Goal: Task Accomplishment & Management: Use online tool/utility

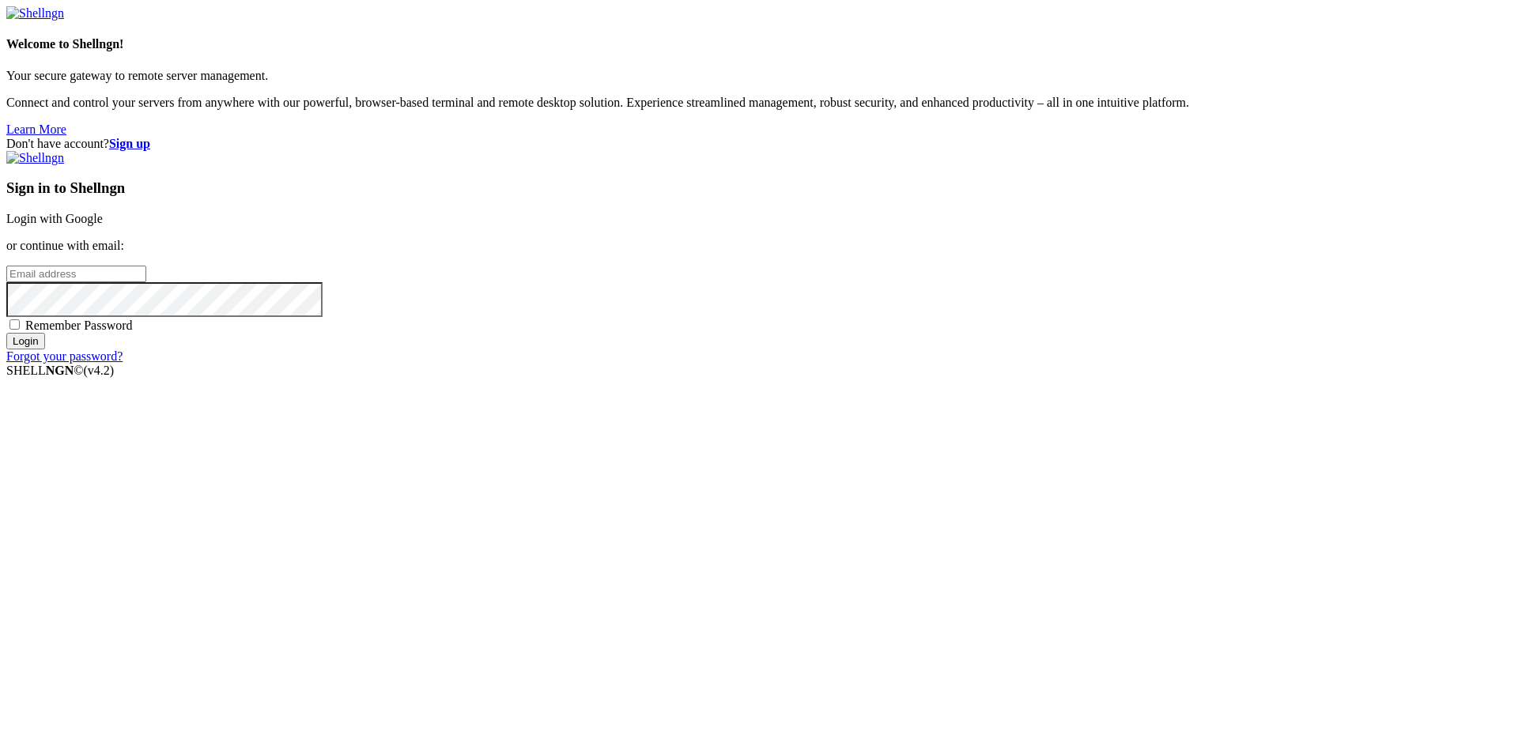
click at [146, 282] on input "email" at bounding box center [76, 274] width 140 height 17
click at [150, 137] on strong "Sign up" at bounding box center [129, 143] width 41 height 13
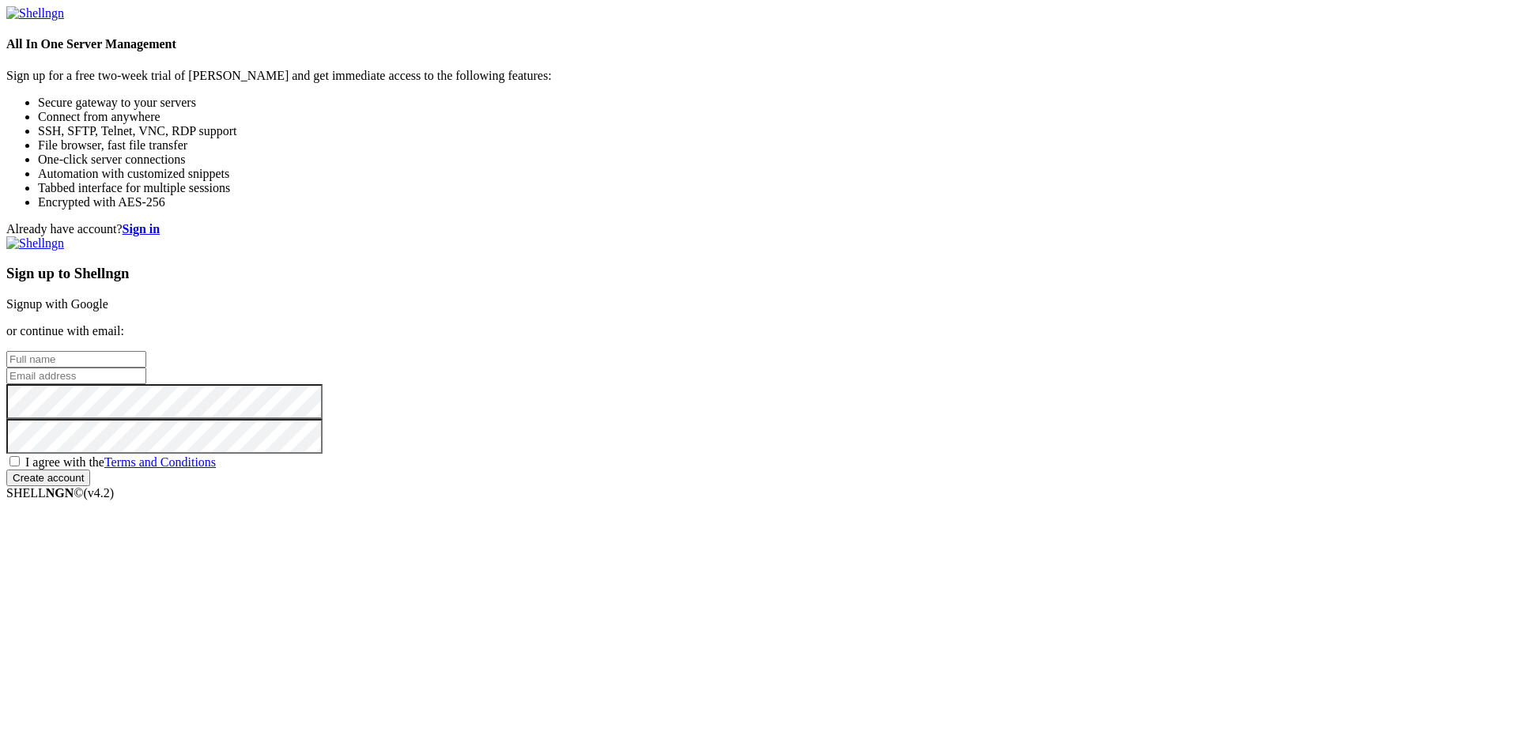
click at [146, 351] on input "text" at bounding box center [76, 359] width 140 height 17
type input "[PERSON_NAME]"
click at [146, 368] on input "email" at bounding box center [76, 376] width 140 height 17
type input "[EMAIL_ADDRESS][DOMAIN_NAME]"
click at [216, 469] on span "I agree with the Terms and Conditions" at bounding box center [120, 461] width 191 height 13
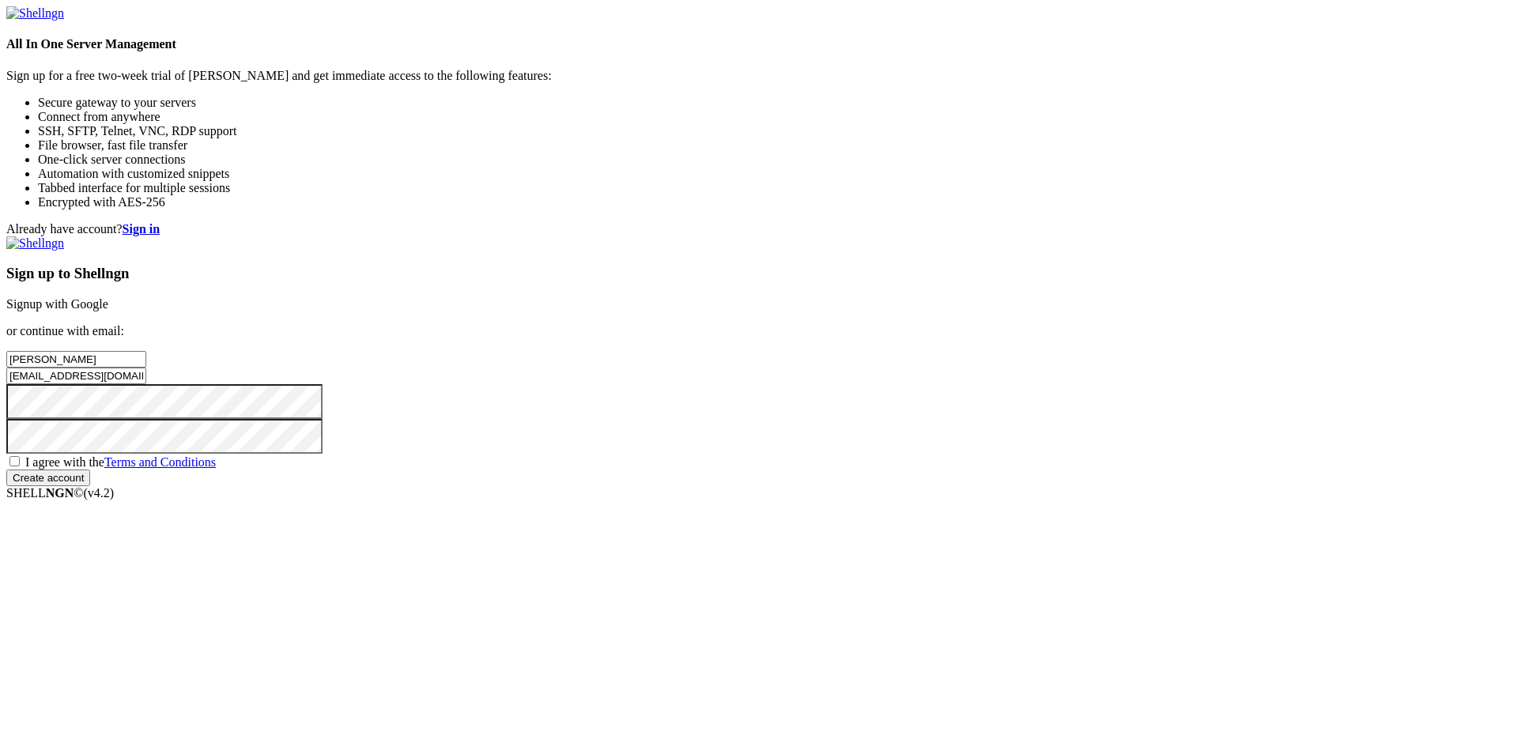
click at [20, 466] on input "I agree with the Terms and Conditions" at bounding box center [14, 461] width 10 height 10
checkbox input "true"
click at [90, 486] on input "Create account" at bounding box center [48, 478] width 84 height 17
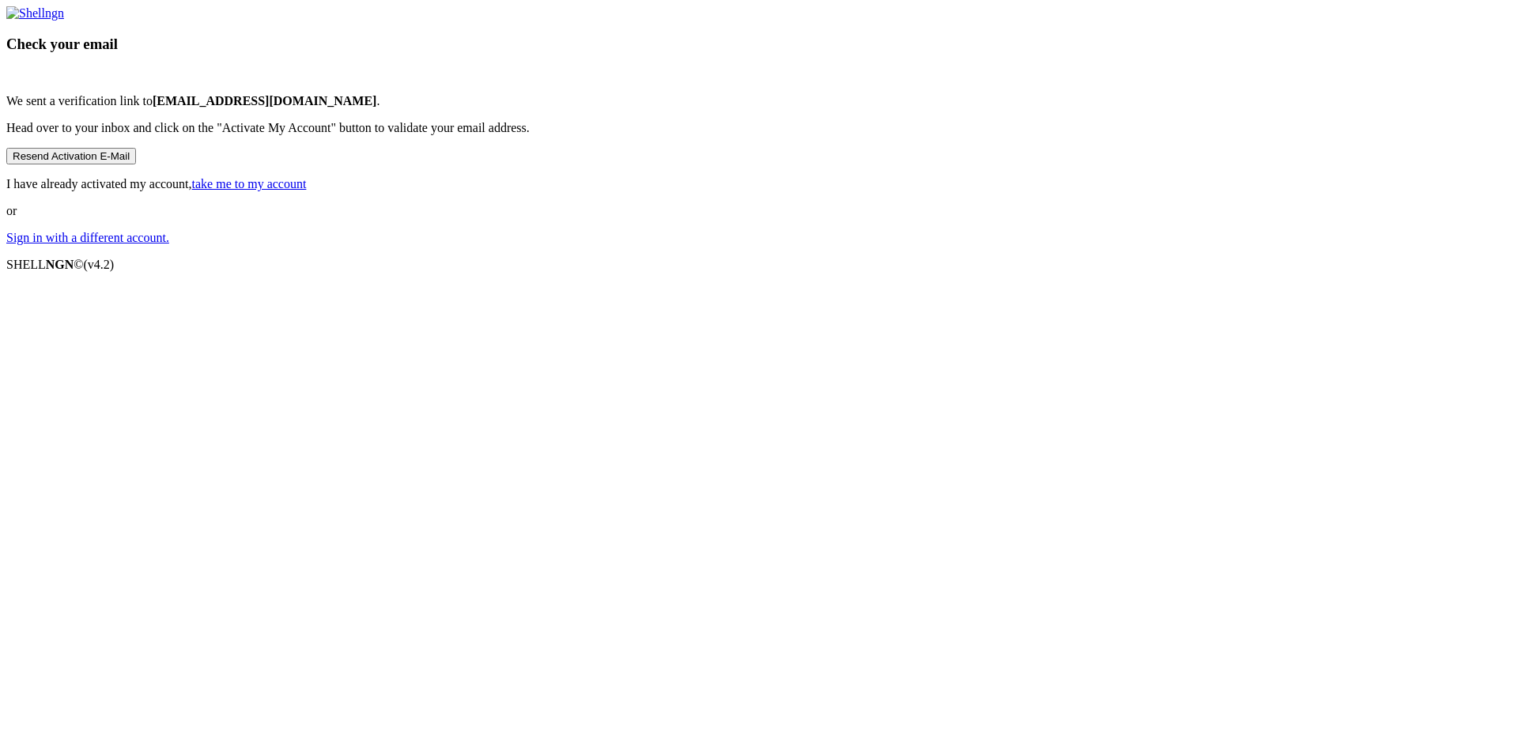
click at [169, 244] on link "Sign in with a different account." at bounding box center [87, 237] width 163 height 13
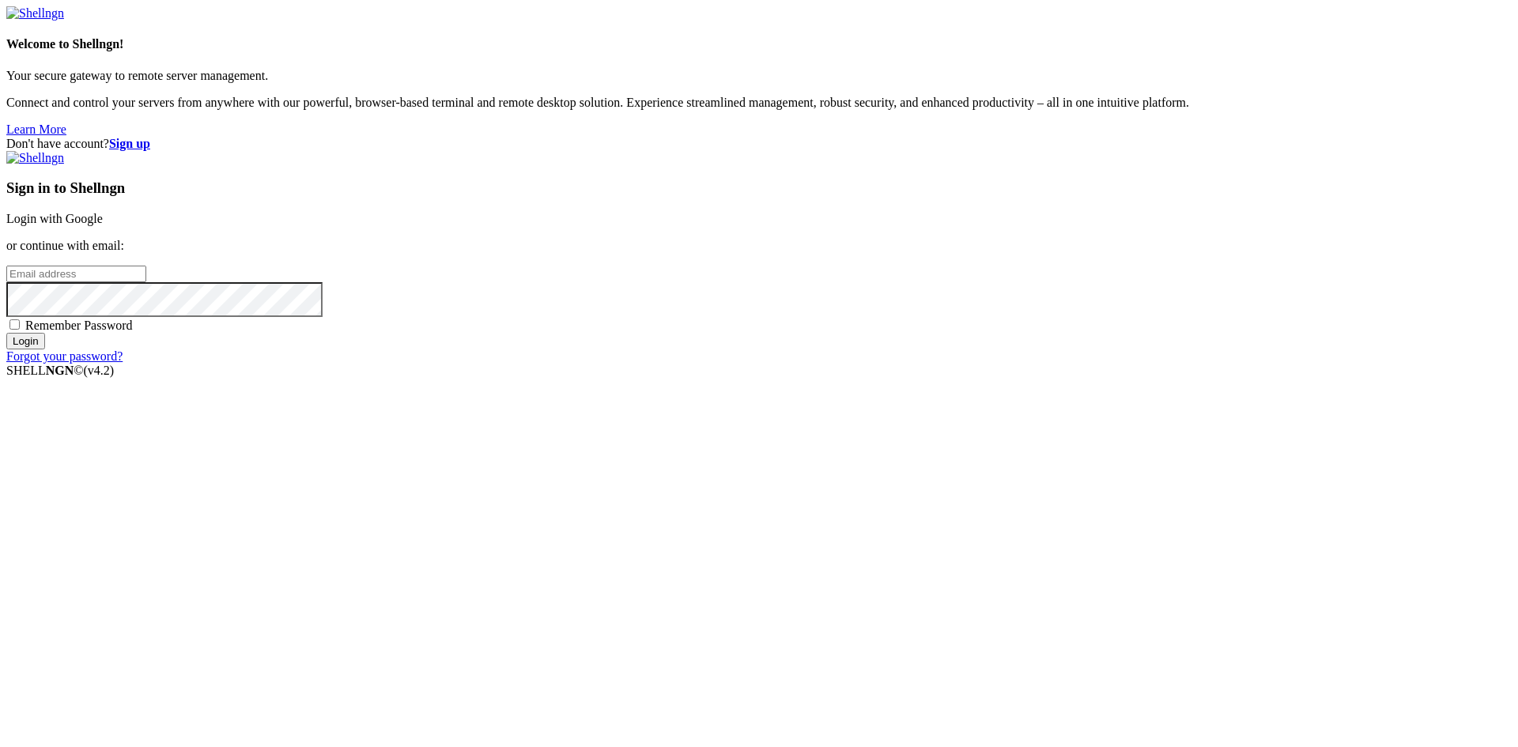
click at [150, 137] on strong "Sign up" at bounding box center [129, 143] width 41 height 13
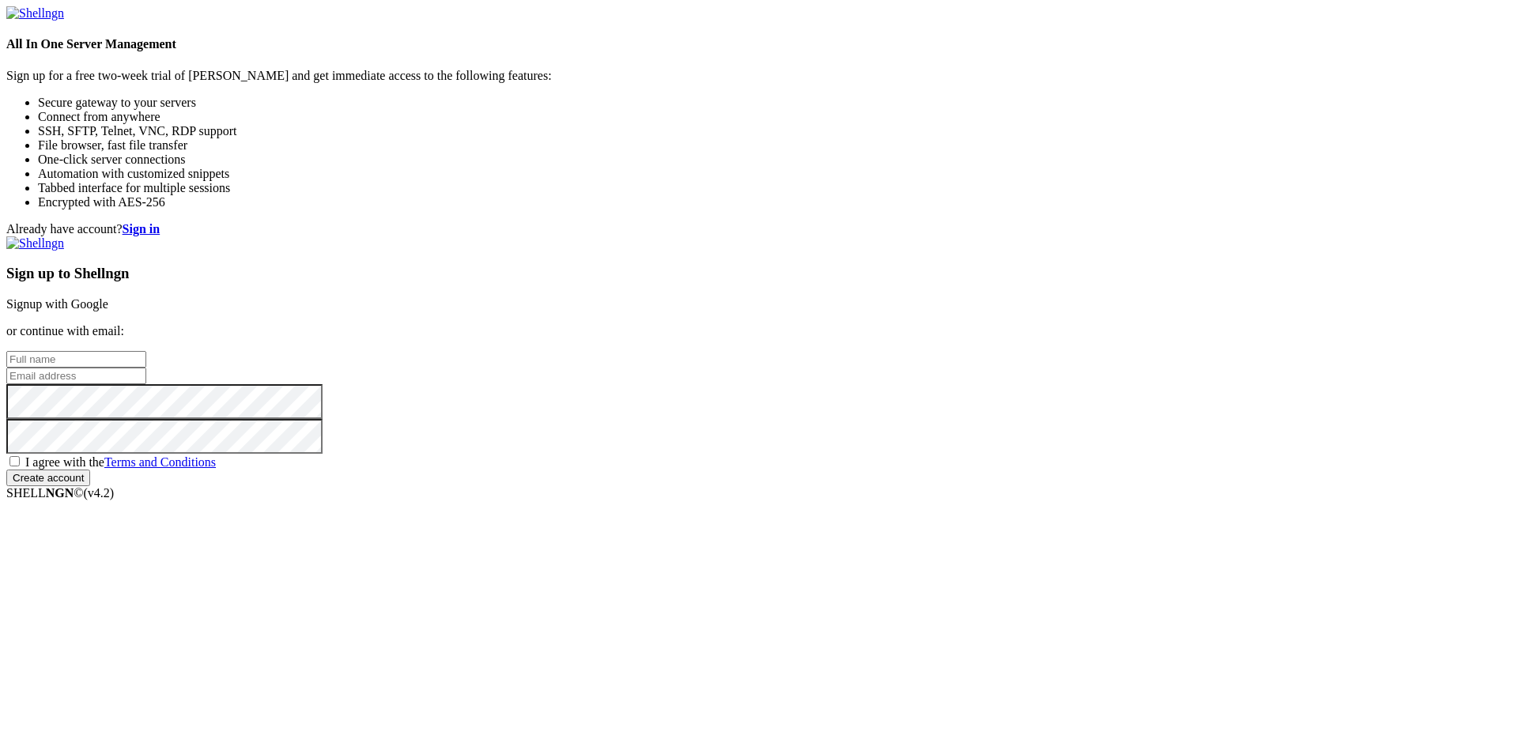
click at [857, 345] on div "Sign up to Shellngn Signup with Google or continue with email: I agree with the…" at bounding box center [758, 361] width 1505 height 250
click at [146, 351] on input "text" at bounding box center [76, 359] width 140 height 17
type input "[PERSON_NAME]"
click at [146, 368] on input "email" at bounding box center [76, 376] width 140 height 17
click at [1086, 222] on div "Already have account? Sign in Sign up to Shellngn Signup with Google or continu…" at bounding box center [758, 354] width 1505 height 264
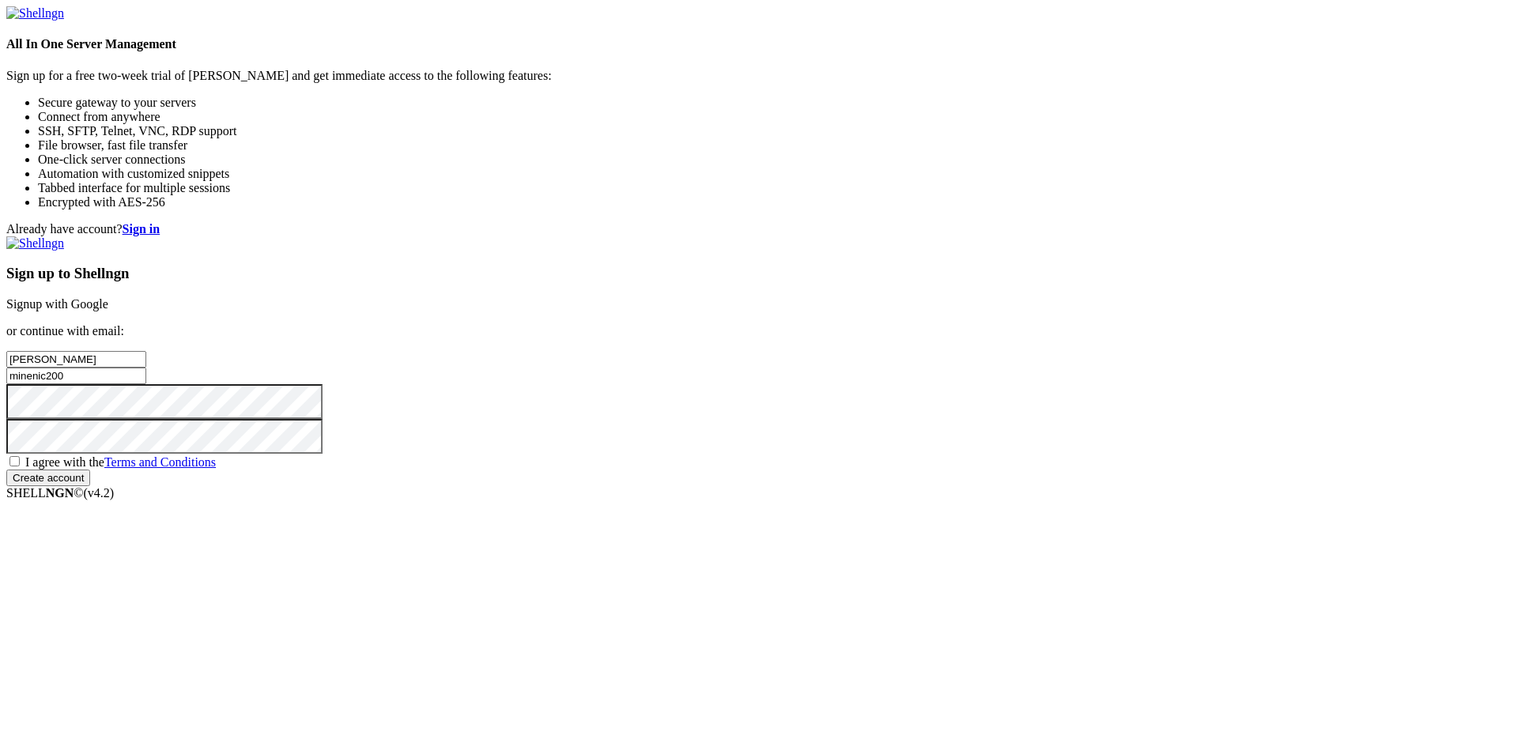
click at [146, 383] on input "minenic200" at bounding box center [76, 376] width 140 height 17
type input "[EMAIL_ADDRESS][DOMAIN_NAME]"
click at [912, 470] on div "I agree with the Terms and Conditions" at bounding box center [758, 462] width 1505 height 16
click at [216, 469] on span "I agree with the Terms and Conditions" at bounding box center [120, 461] width 191 height 13
click at [20, 466] on input "I agree with the Terms and Conditions" at bounding box center [14, 461] width 10 height 10
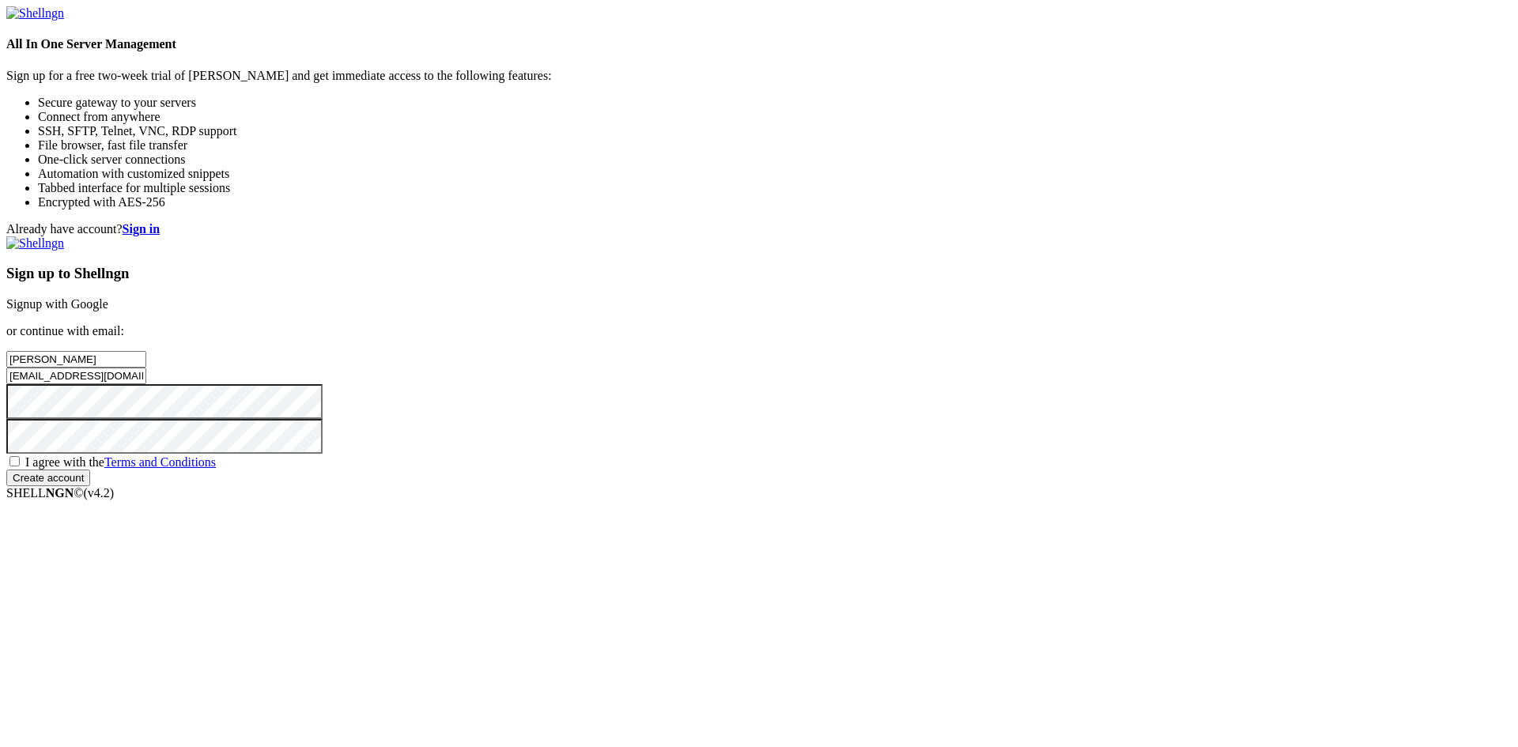
checkbox input "true"
click at [90, 486] on input "Create account" at bounding box center [48, 478] width 84 height 17
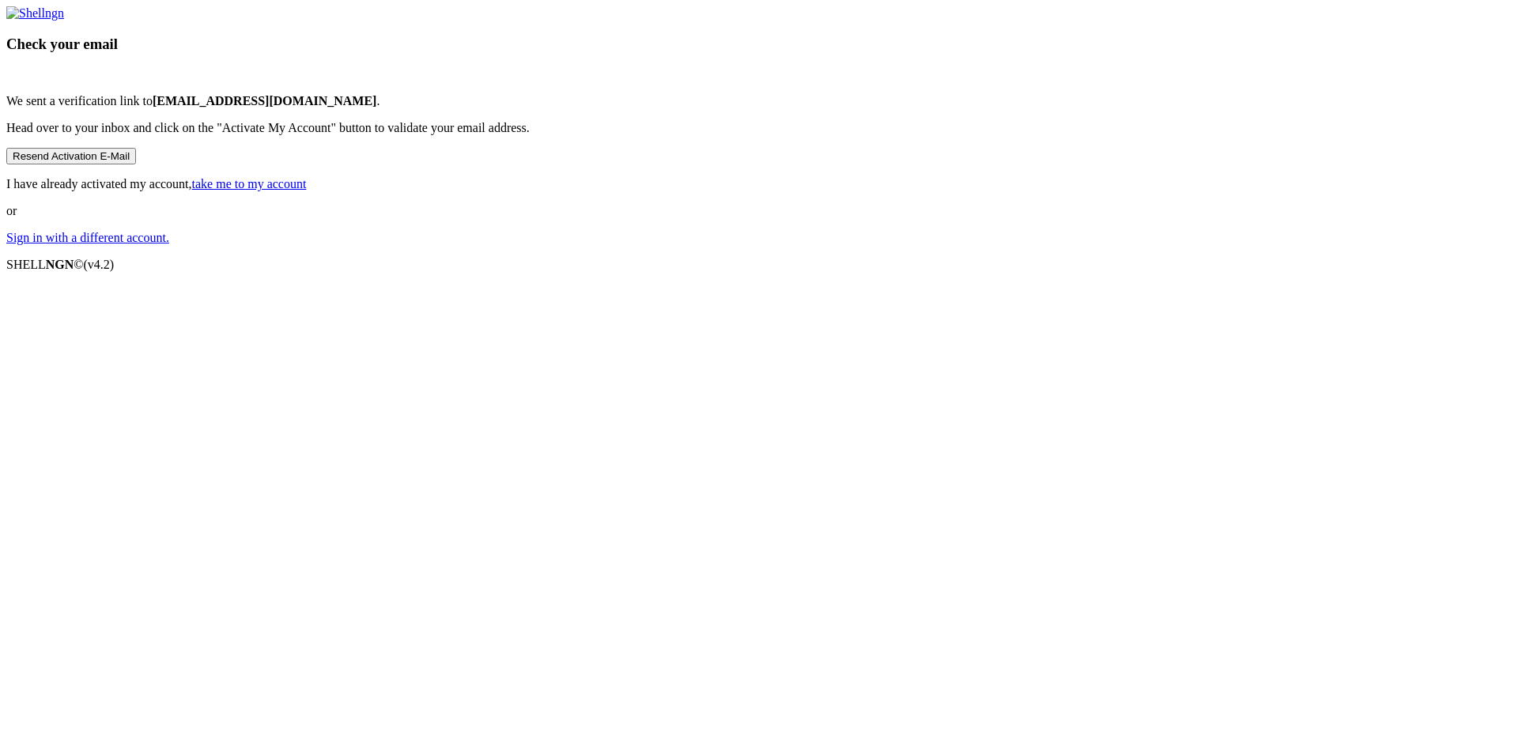
click at [307, 191] on link "take me to my account" at bounding box center [249, 183] width 115 height 13
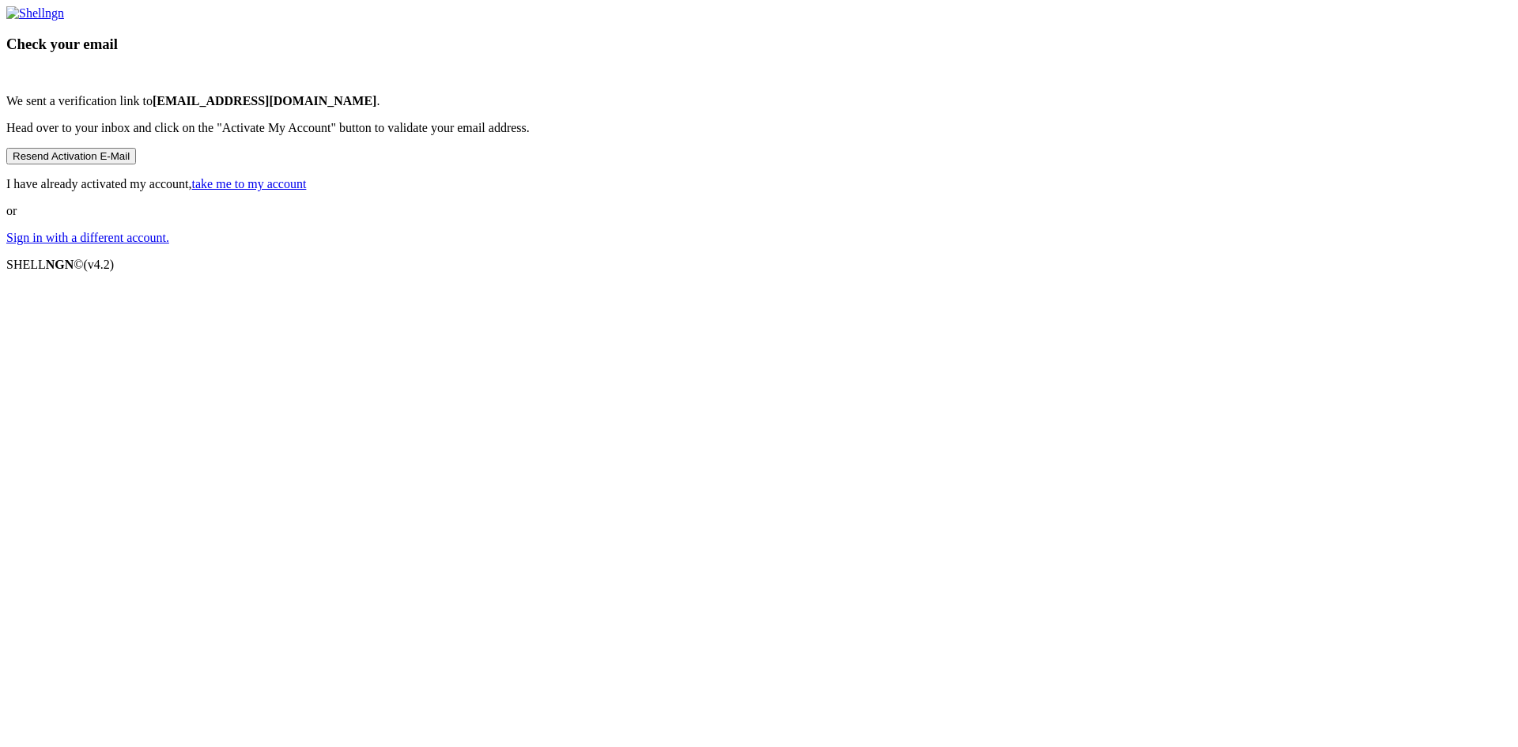
click at [169, 244] on link "Sign in with a different account." at bounding box center [87, 237] width 163 height 13
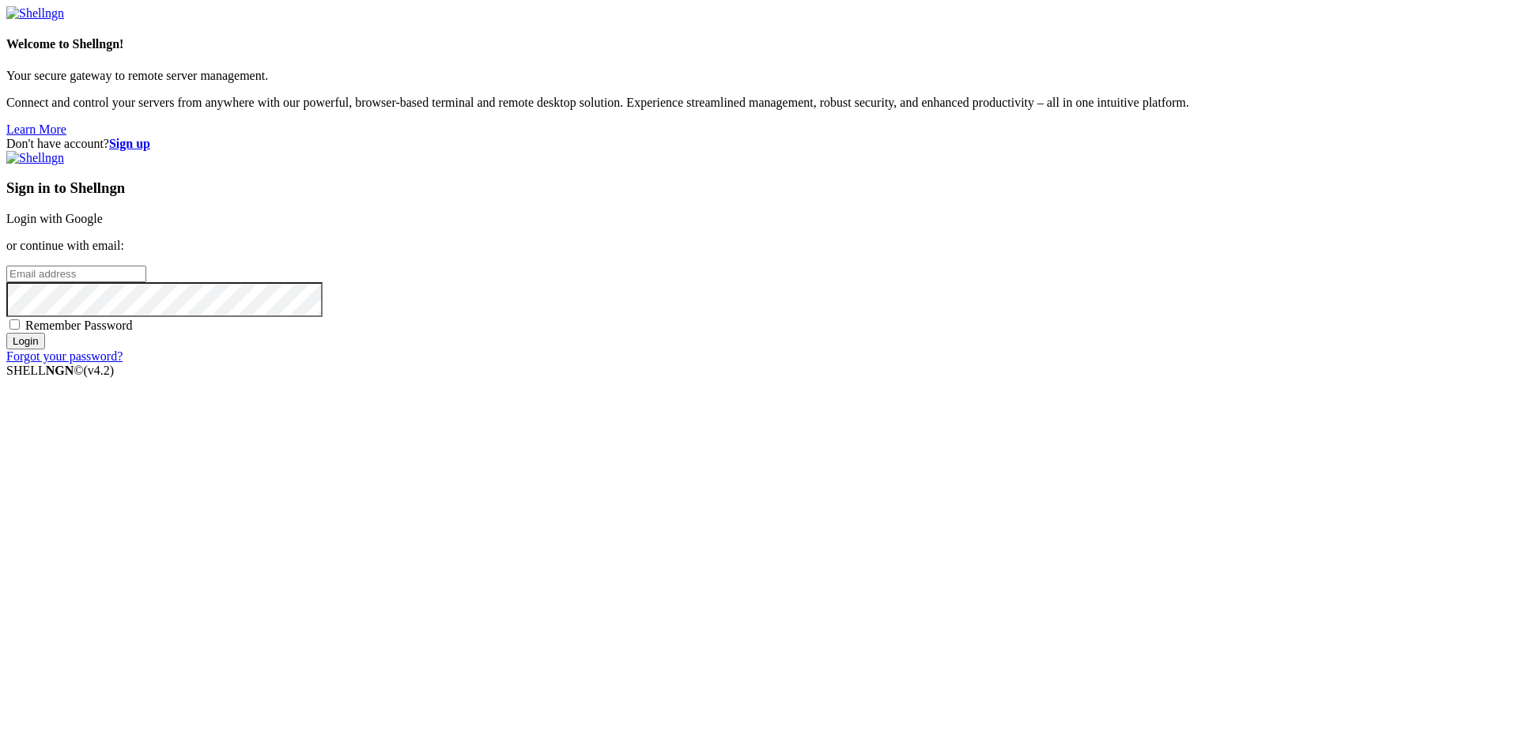
click at [146, 282] on input "email" at bounding box center [76, 274] width 140 height 17
type input "[EMAIL_ADDRESS][DOMAIN_NAME]"
click at [6, 333] on input "Login" at bounding box center [25, 341] width 39 height 17
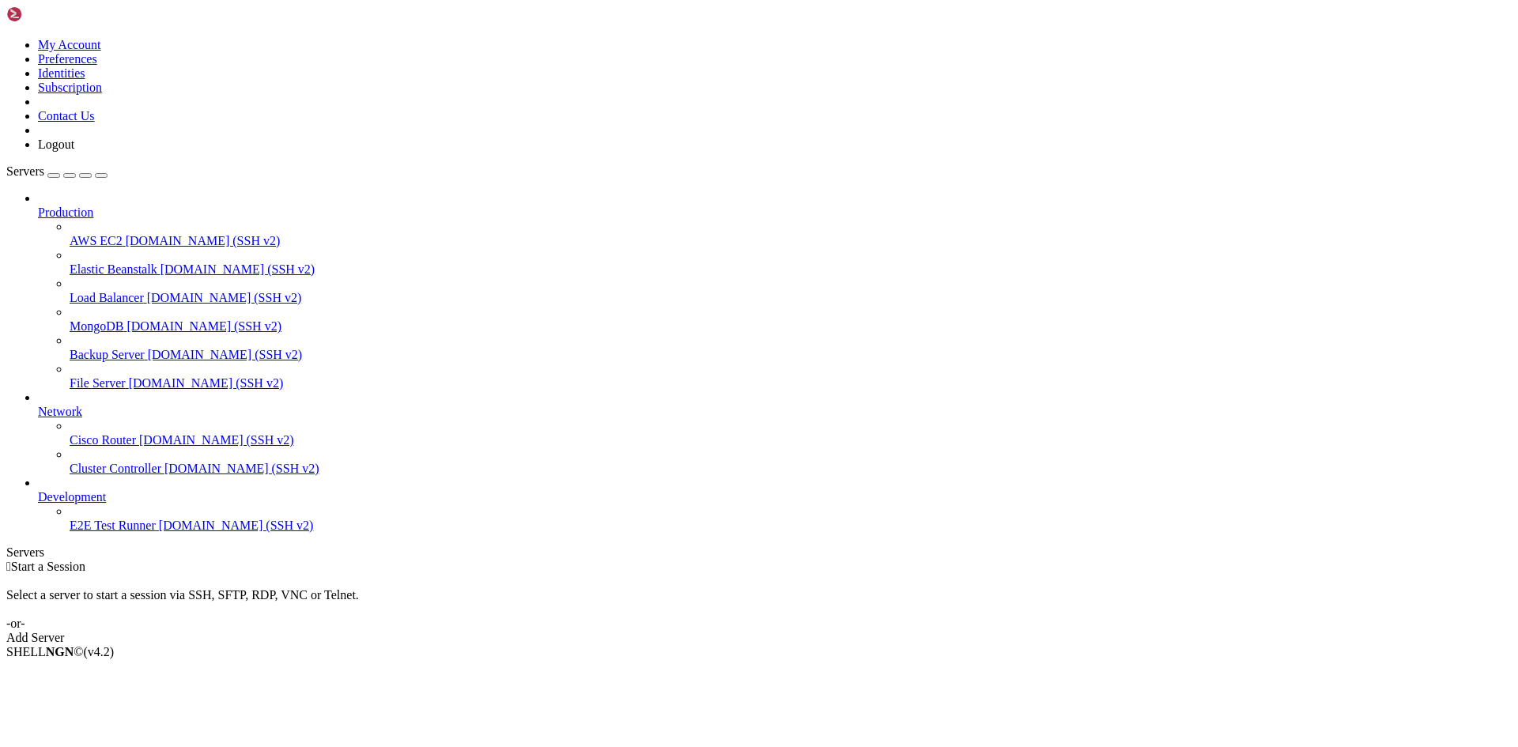
click at [857, 631] on div "Add Server" at bounding box center [758, 638] width 1505 height 14
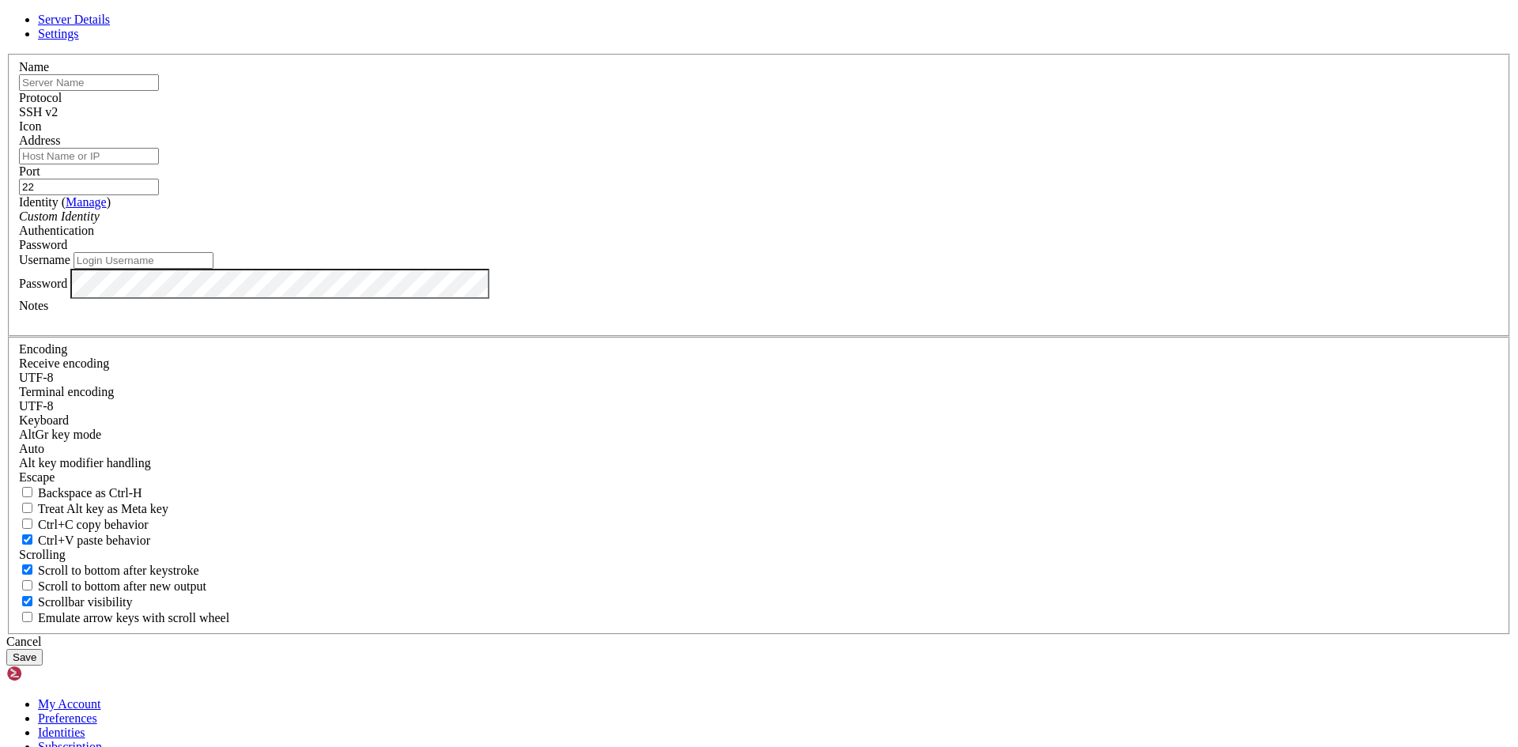
click at [159, 91] on input "text" at bounding box center [89, 82] width 140 height 17
click at [514, 194] on div "Server Details Settings Name Protocol SSH v2 Icon" at bounding box center [758, 339] width 1505 height 653
click at [159, 91] on input "text" at bounding box center [89, 82] width 140 height 17
type input "Servver"
click at [159, 164] on input "Address" at bounding box center [89, 156] width 140 height 17
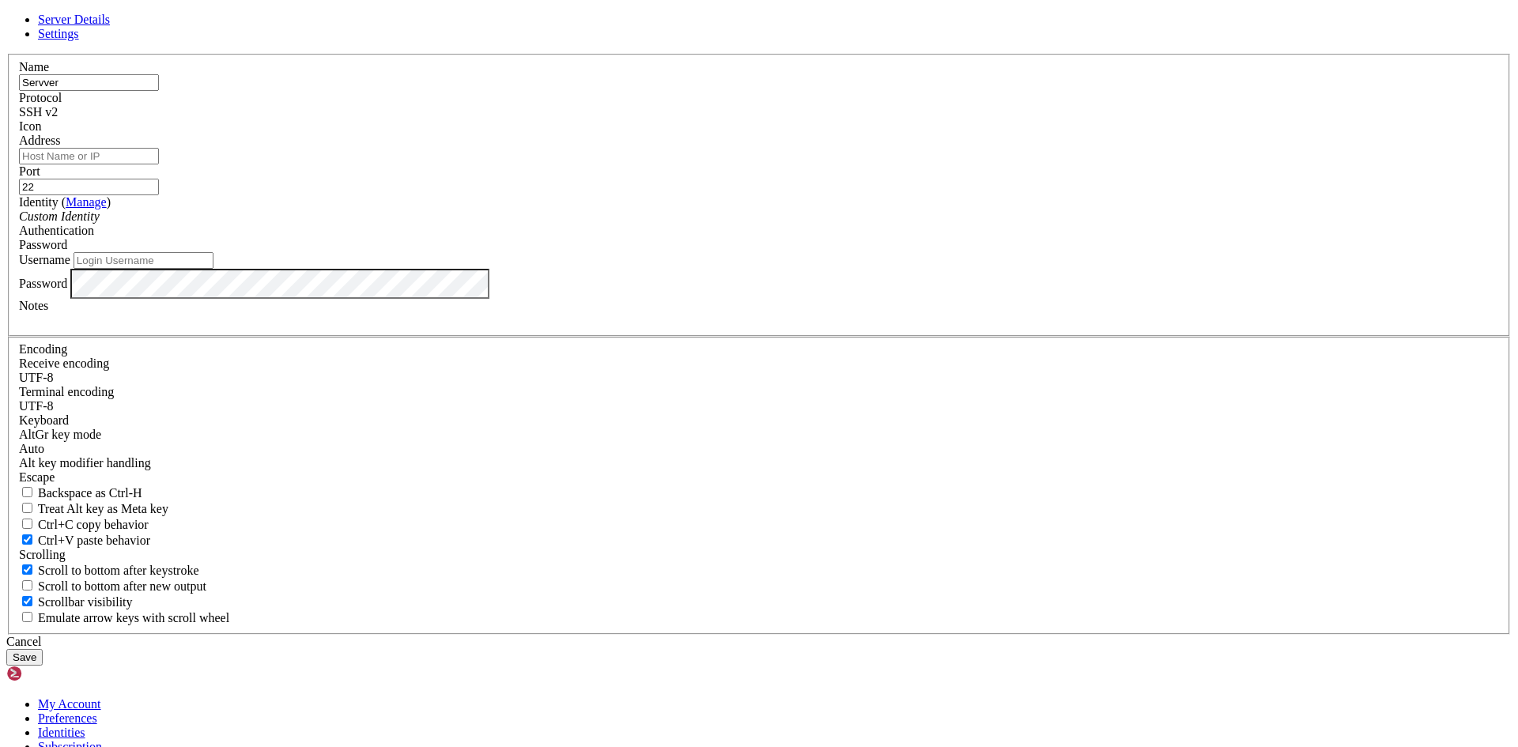
click at [159, 164] on input "Address" at bounding box center [89, 156] width 140 height 17
paste input "[TECHNICAL_ID]"
type input "[TECHNICAL_ID]"
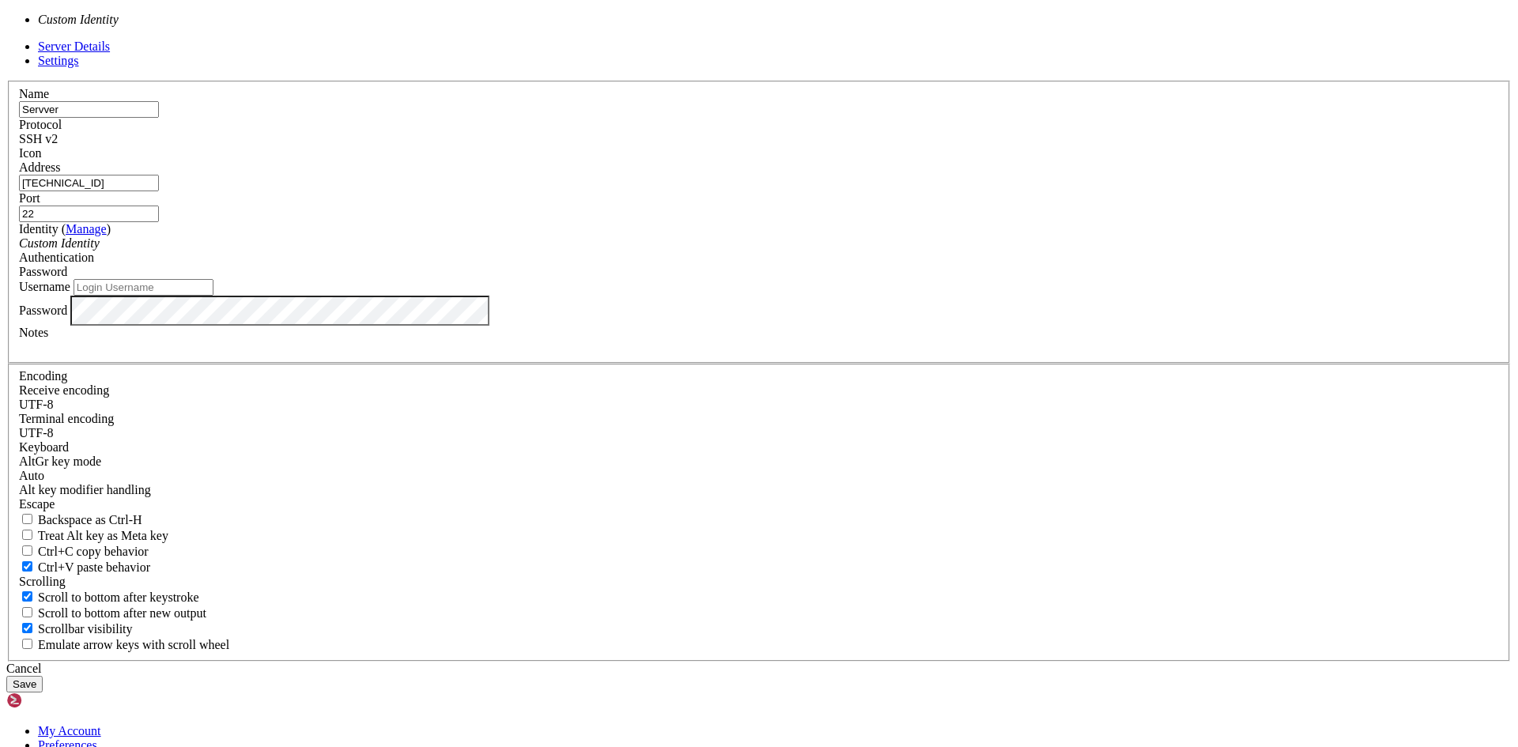
click at [644, 251] on div "Custom Identity" at bounding box center [759, 243] width 1480 height 14
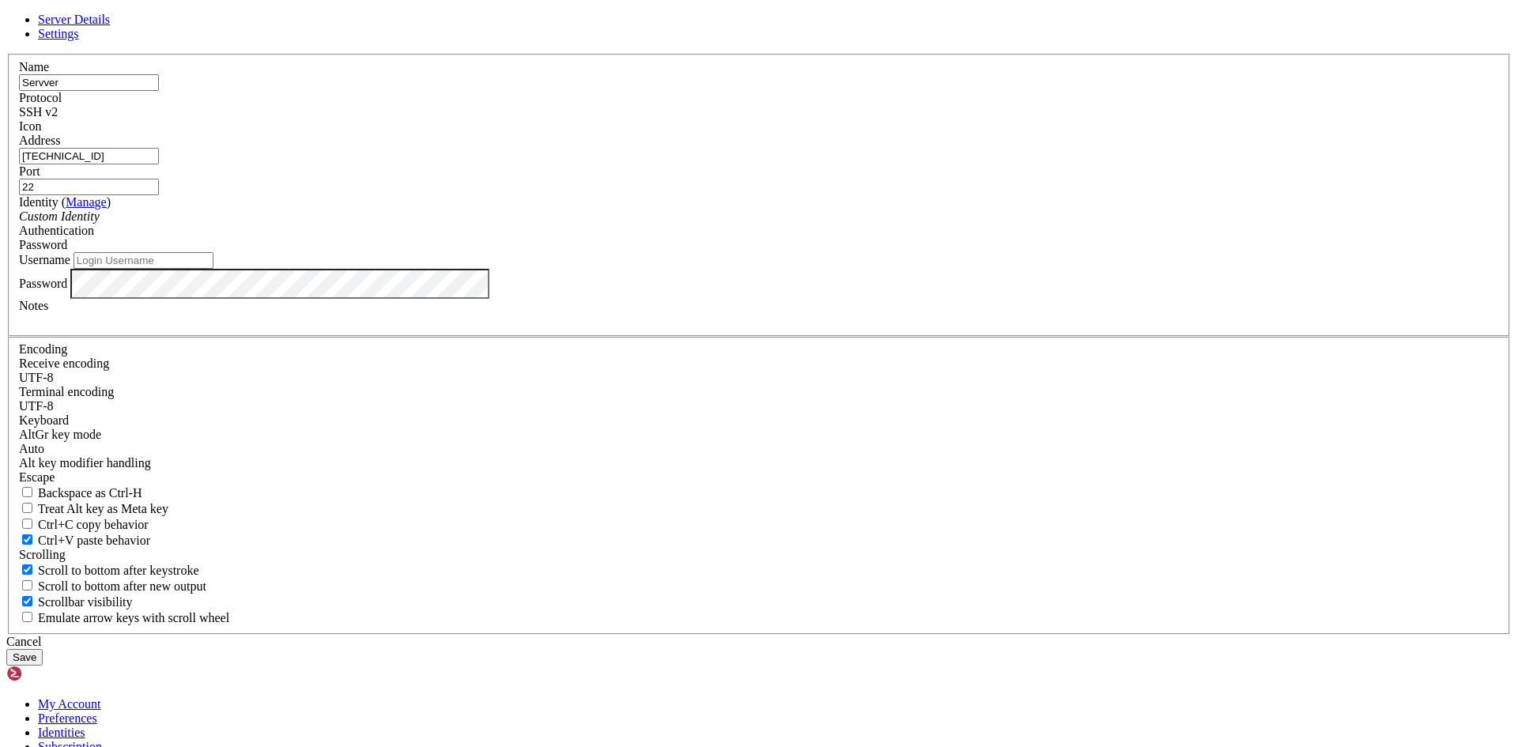
click at [67, 251] on span "Password" at bounding box center [43, 244] width 48 height 13
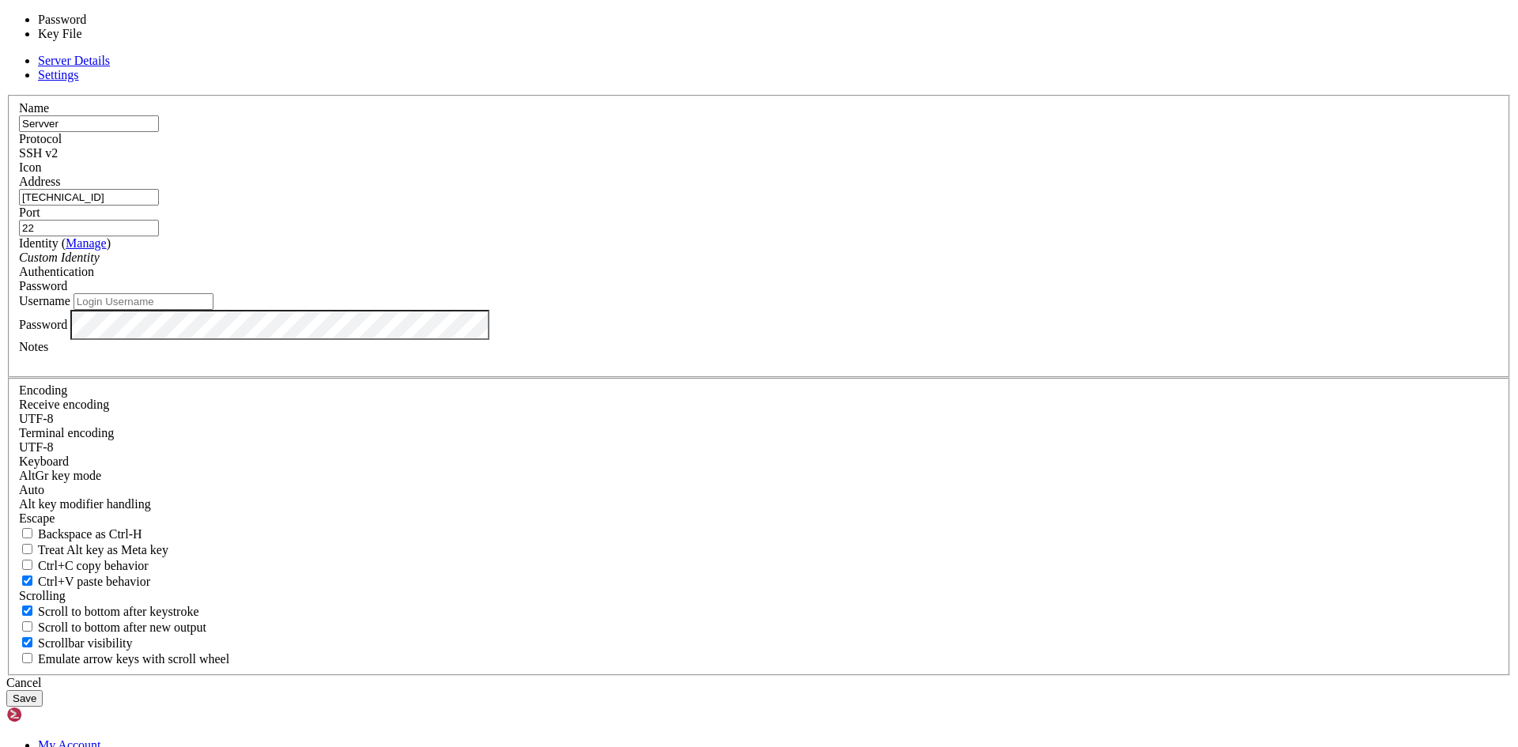
click at [67, 293] on span "Password" at bounding box center [43, 285] width 48 height 13
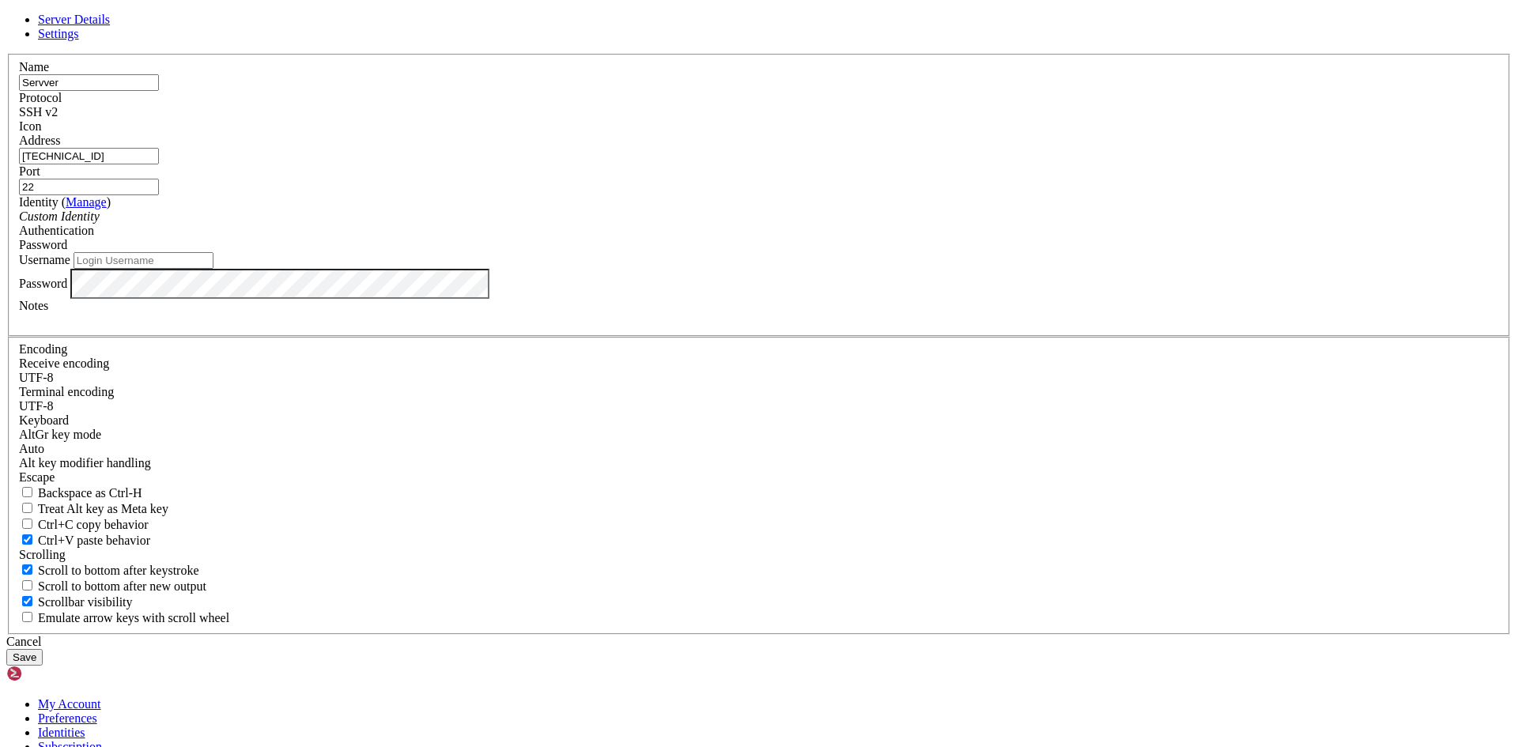
click at [213, 269] on input "Username" at bounding box center [144, 260] width 140 height 17
type input "MCKAYDELIMON"
click at [659, 327] on div at bounding box center [759, 320] width 1480 height 14
click at [43, 649] on button "Save" at bounding box center [24, 657] width 36 height 17
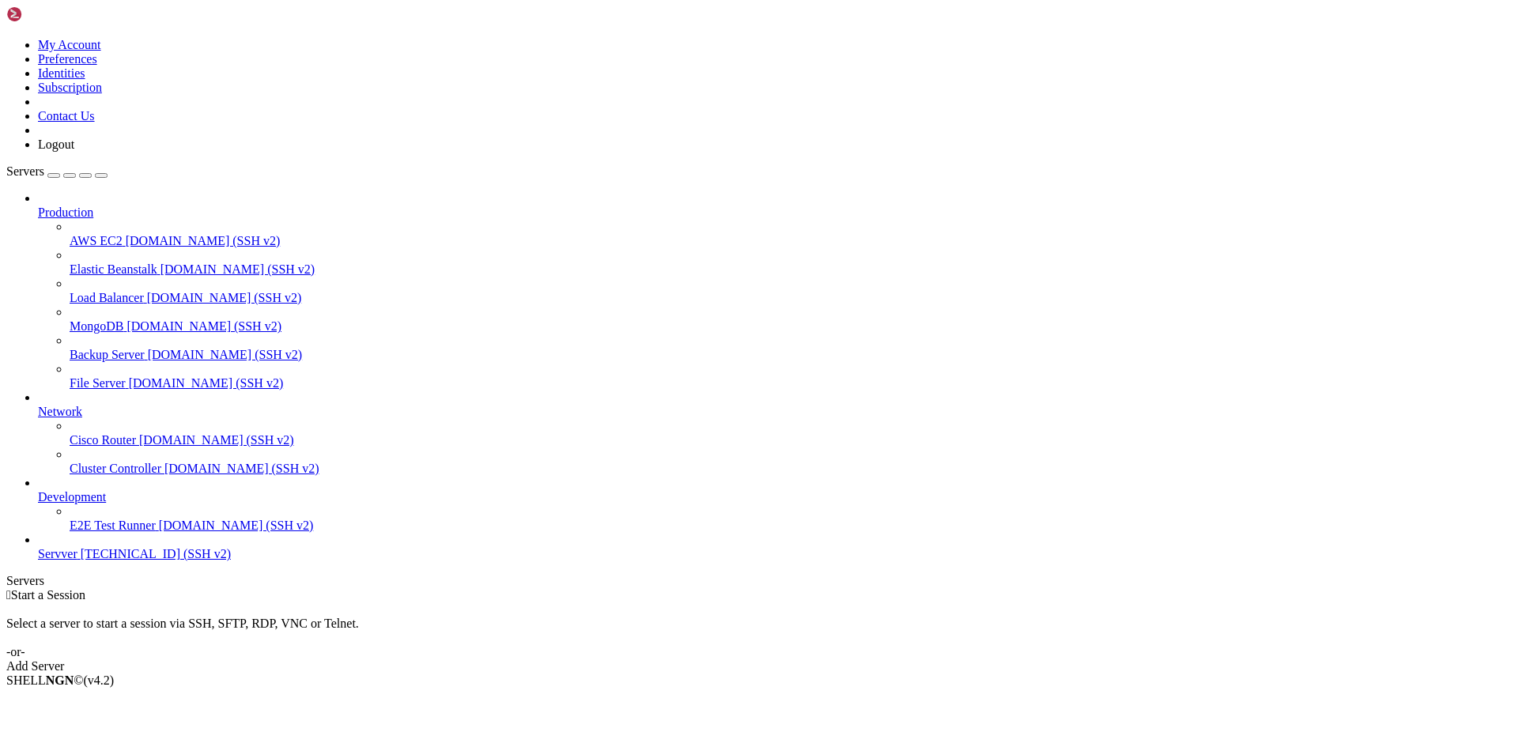
click at [110, 560] on span "[TECHNICAL_ID] (SSH v2)" at bounding box center [156, 553] width 150 height 13
click at [182, 700] on li "Connect" at bounding box center [110, 707] width 144 height 14
